Goal: Task Accomplishment & Management: Use online tool/utility

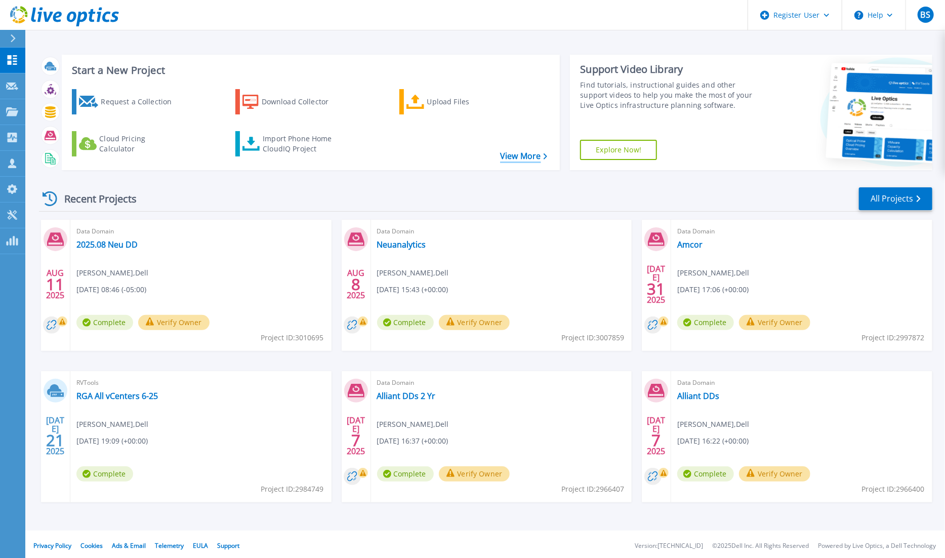
click at [517, 155] on link "View More" at bounding box center [523, 156] width 47 height 10
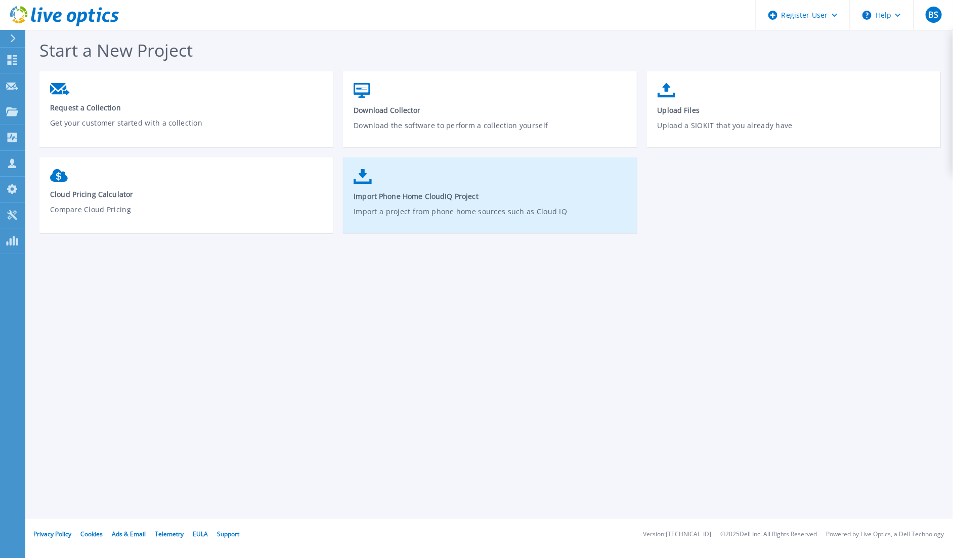
click at [393, 180] on link "Import Phone Home CloudIQ Project Import a project from phone home sources such…" at bounding box center [489, 200] width 293 height 72
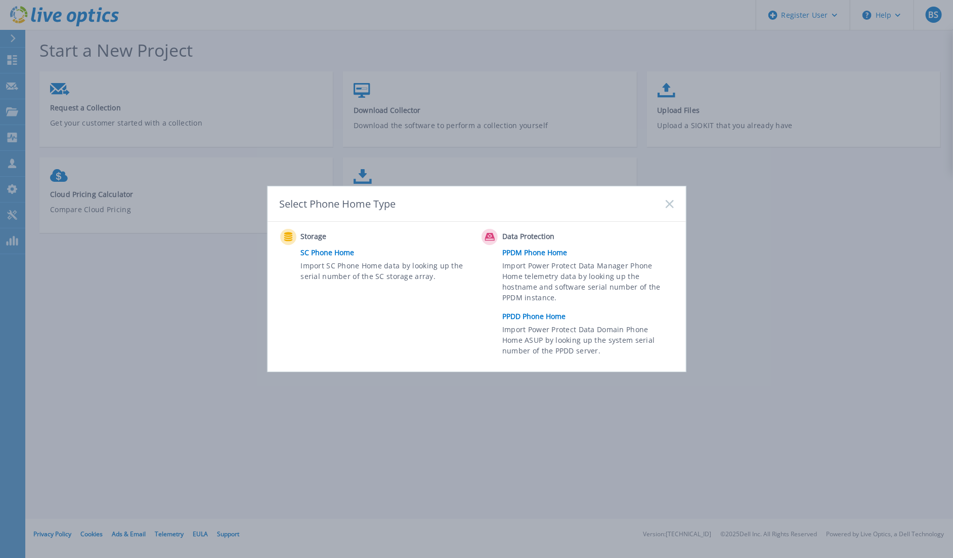
click at [529, 311] on link "PPDD Phone Home" at bounding box center [590, 316] width 176 height 15
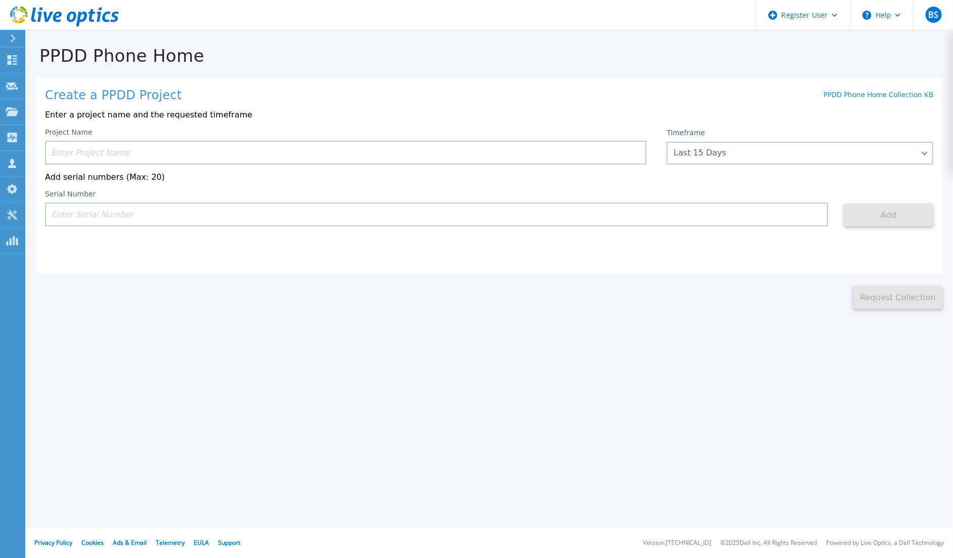
click at [198, 155] on input at bounding box center [346, 153] width 602 height 24
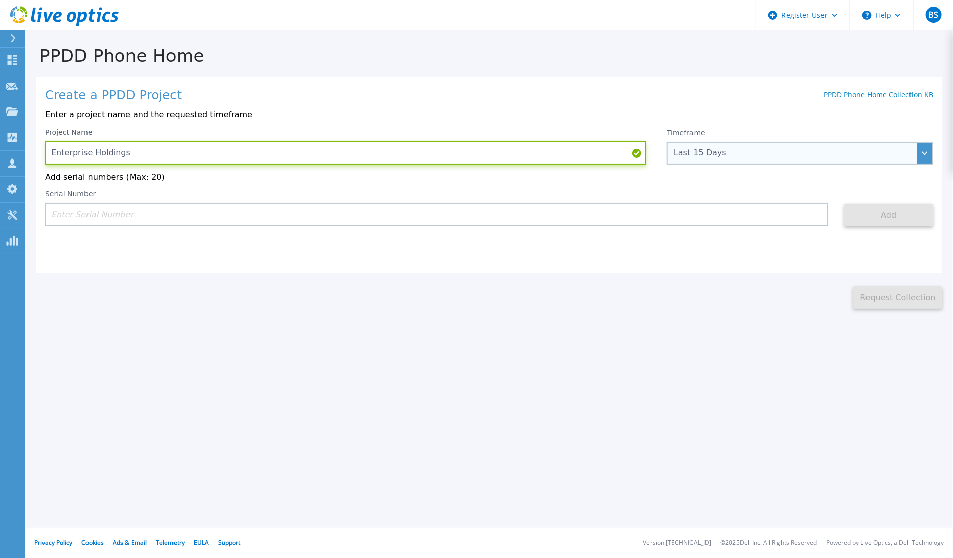
type input "Enterprise Holdings"
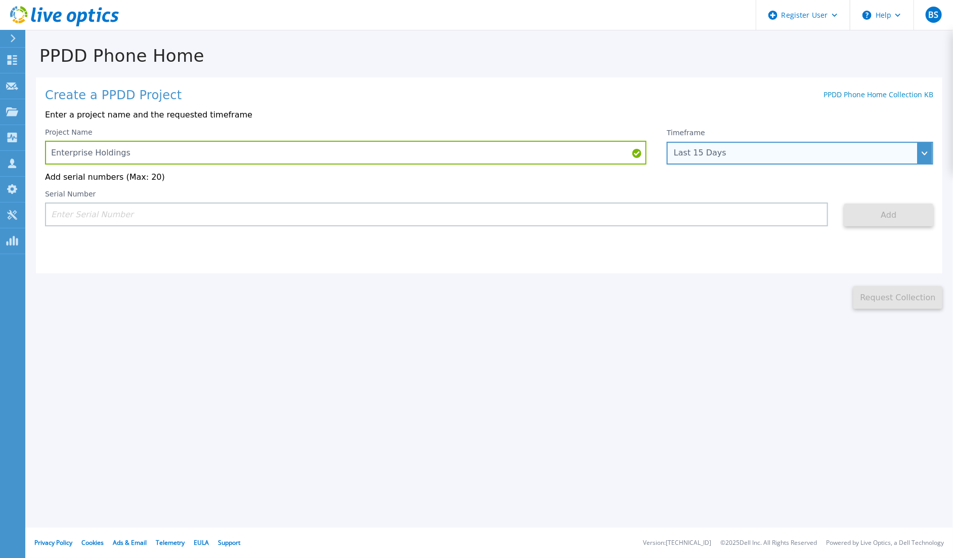
click at [923, 151] on div "Last 15 Days" at bounding box center [800, 153] width 267 height 23
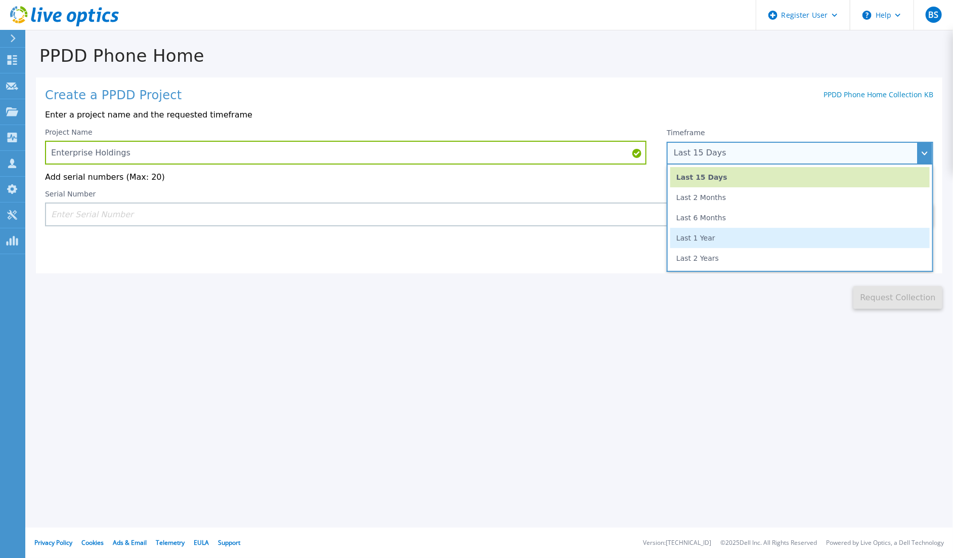
click at [714, 235] on li "Last 1 Year" at bounding box center [800, 238] width 260 height 20
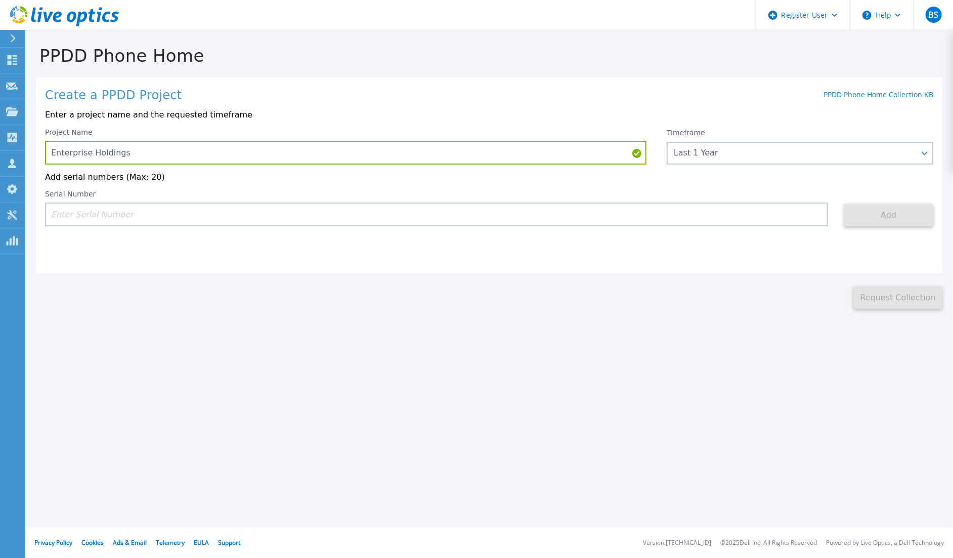
click at [677, 215] on input at bounding box center [436, 214] width 783 height 24
paste input "APM00194109851"
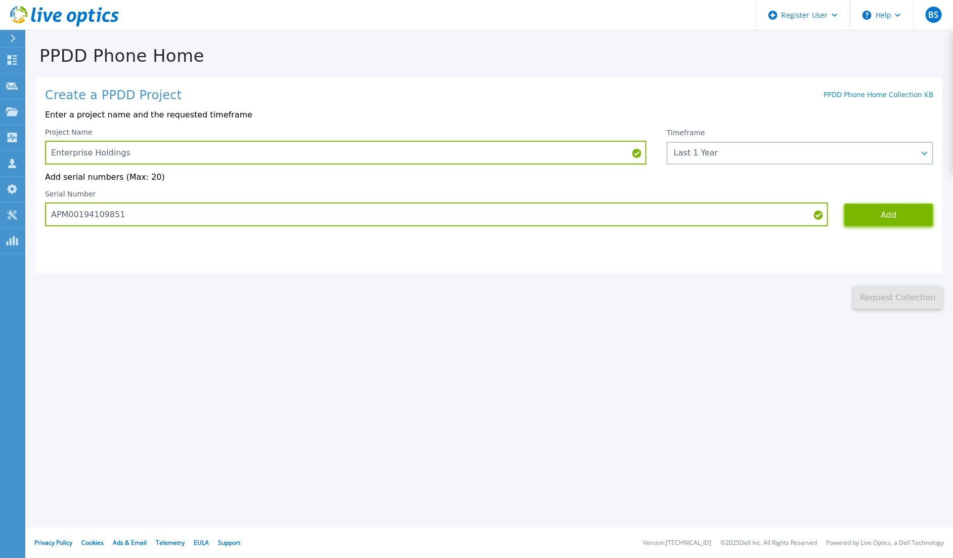
click at [890, 213] on button "Add" at bounding box center [889, 214] width 89 height 23
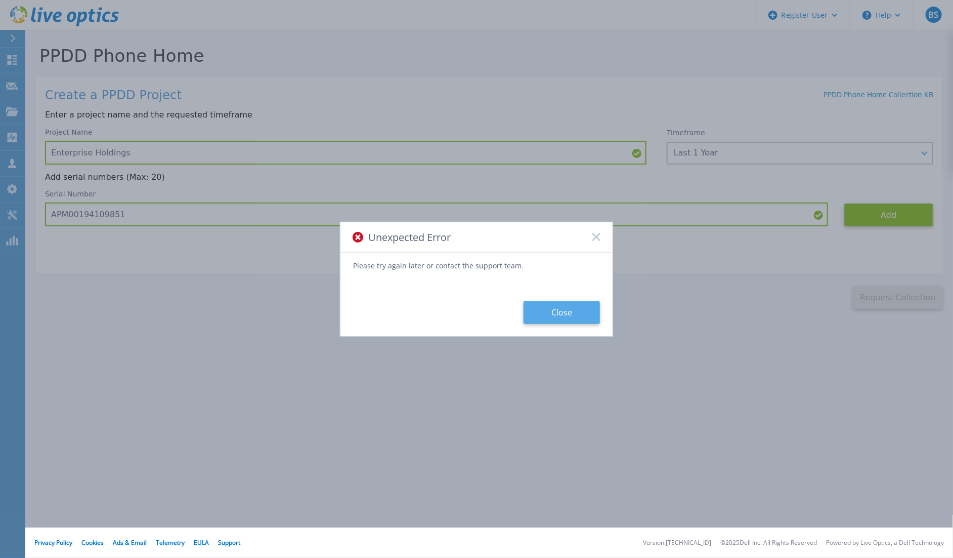
click at [550, 315] on button "Close" at bounding box center [562, 312] width 76 height 23
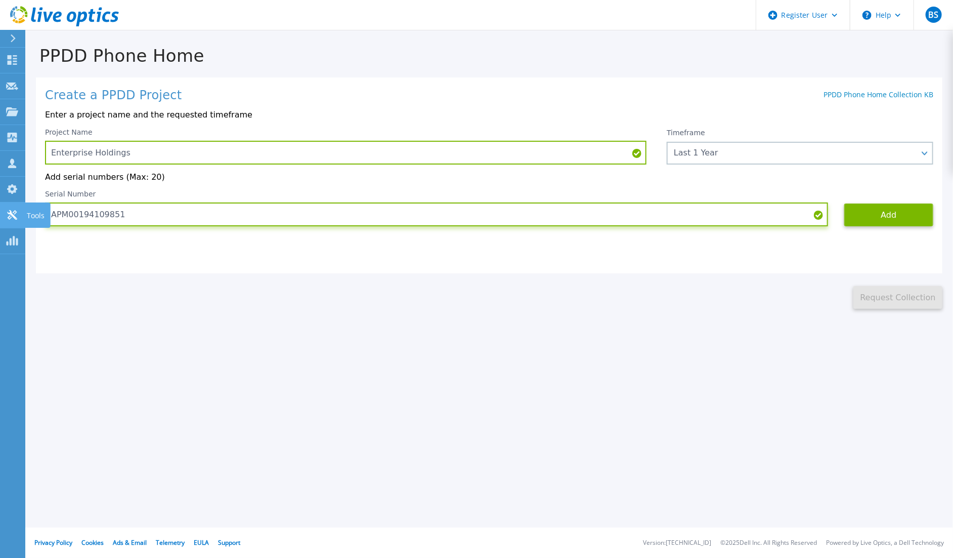
drag, startPoint x: 203, startPoint y: 215, endPoint x: 22, endPoint y: 210, distance: 181.7
click at [22, 210] on div "Dashboard Dashboard Request Capture Request Capture Projects Projects Search Pr…" at bounding box center [476, 279] width 953 height 558
paste input "3718924"
type input "APM00193718924"
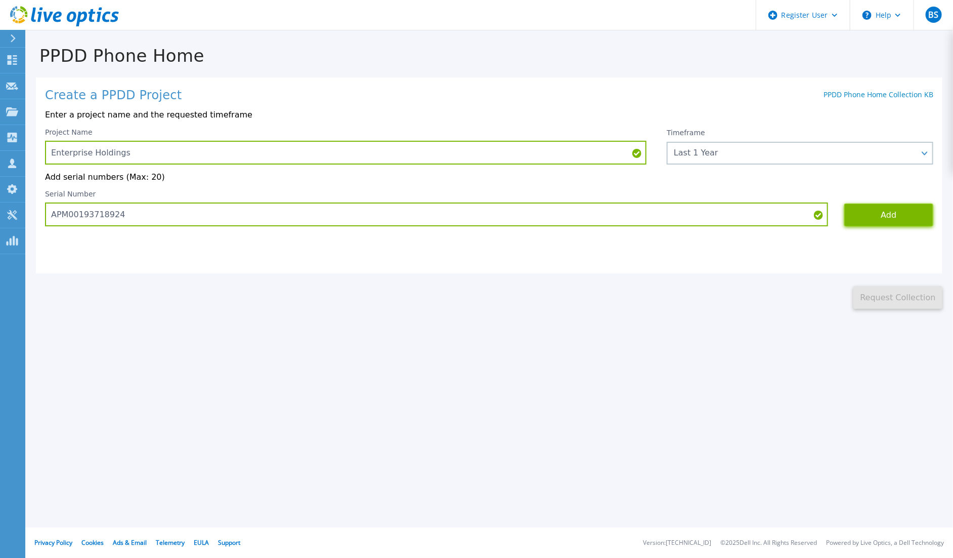
click at [871, 215] on button "Add" at bounding box center [889, 214] width 89 height 23
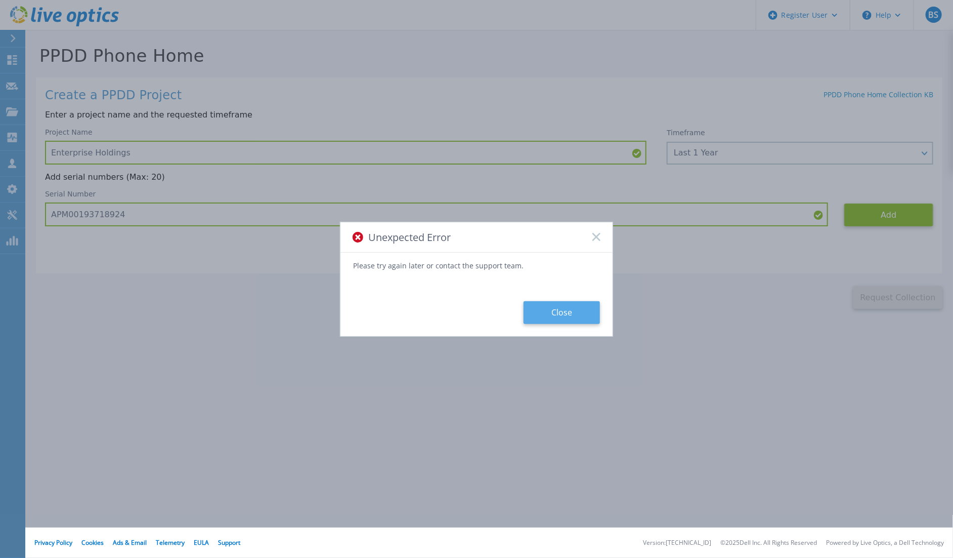
click at [566, 311] on button "Close" at bounding box center [562, 312] width 76 height 23
